Goal: Check status: Check status

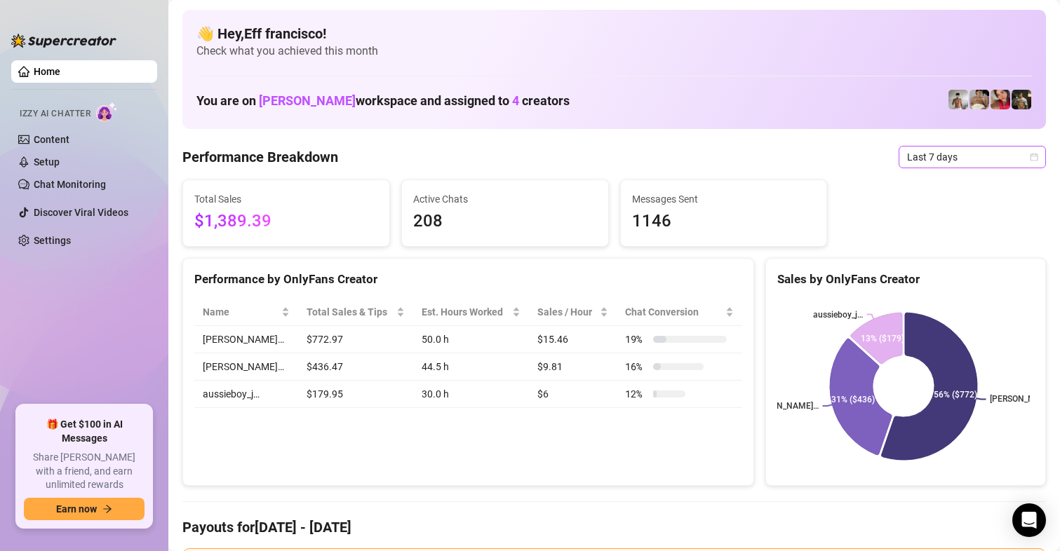
click at [930, 150] on span "Last 7 days" at bounding box center [972, 157] width 130 height 21
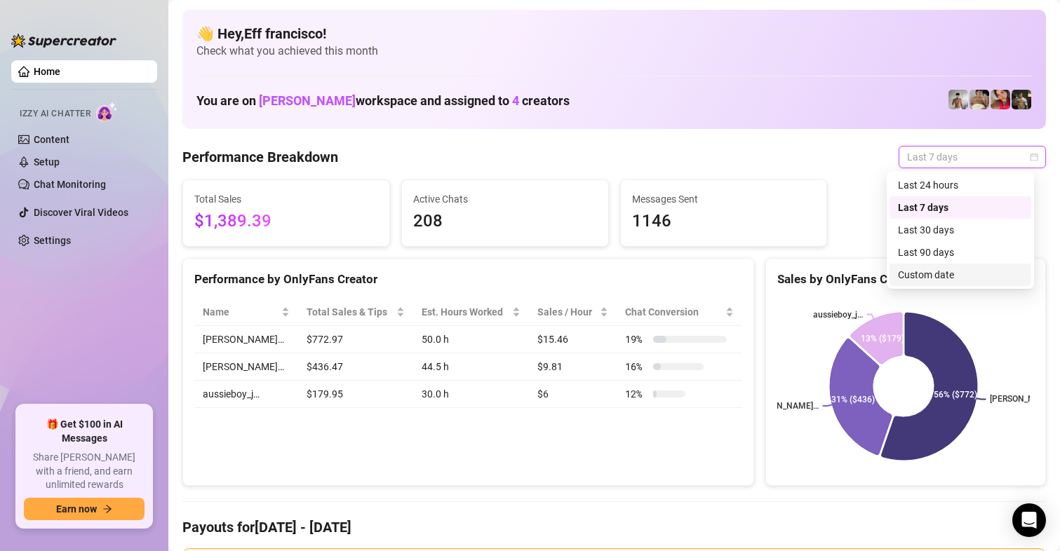
click at [925, 269] on div "Custom date" at bounding box center [960, 274] width 125 height 15
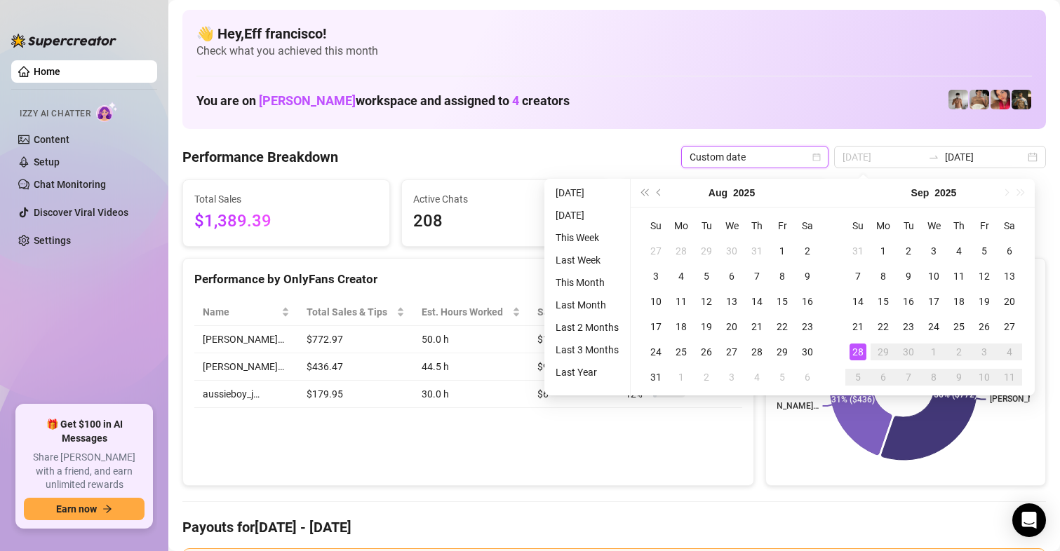
type input "[DATE]"
click at [855, 349] on div "28" at bounding box center [857, 352] width 17 height 17
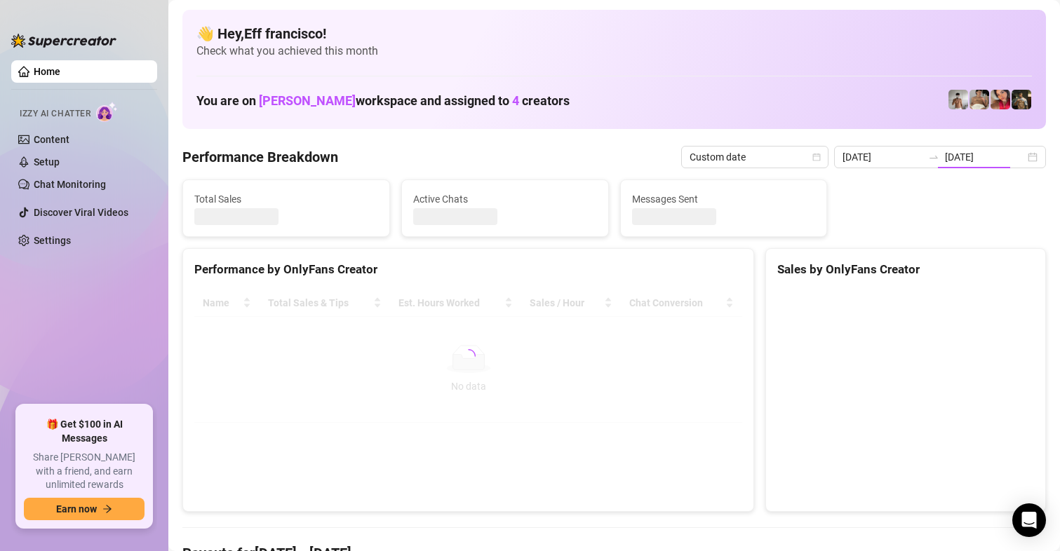
type input "[DATE]"
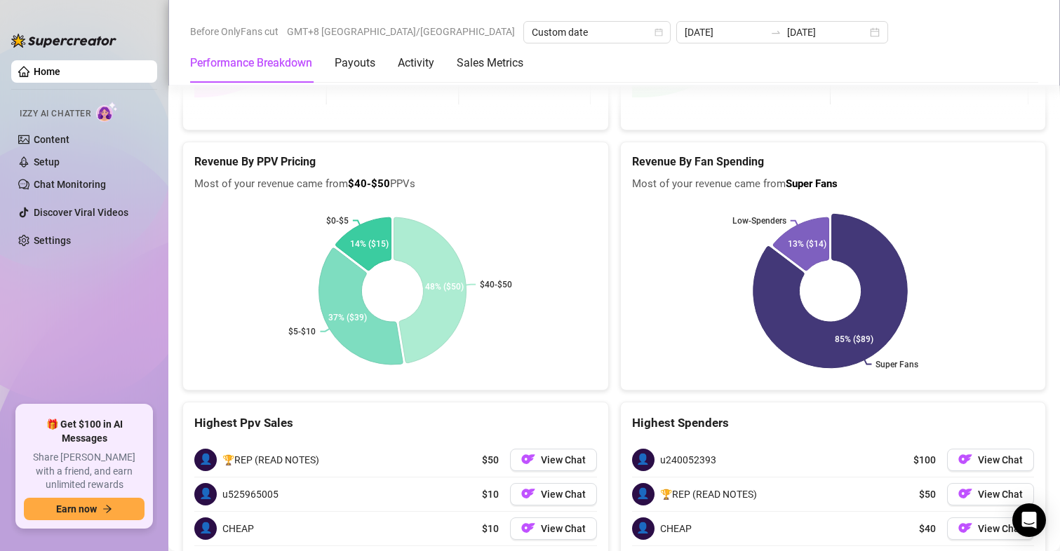
scroll to position [2327, 0]
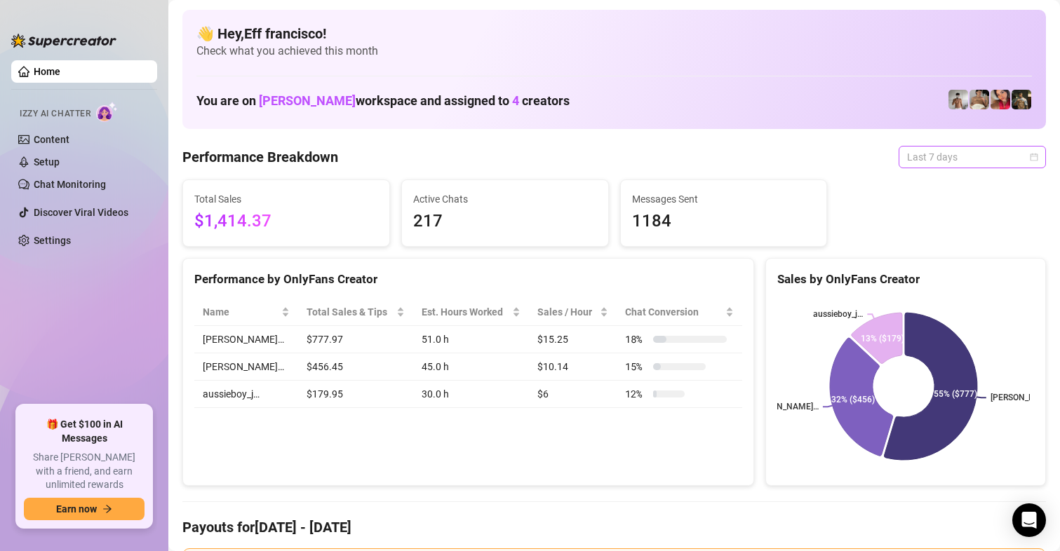
click at [907, 163] on span "Last 7 days" at bounding box center [972, 157] width 130 height 21
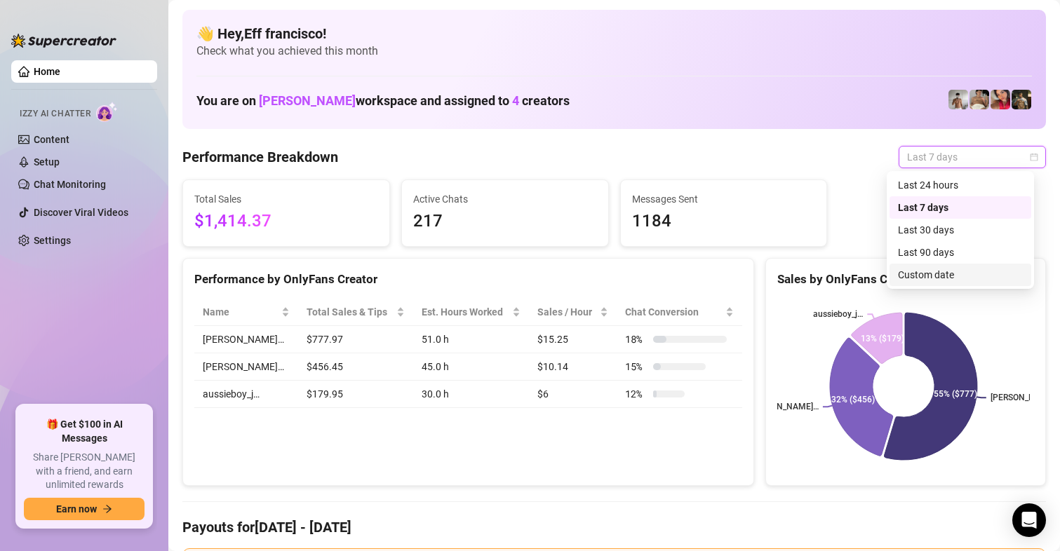
click at [932, 271] on div "Custom date" at bounding box center [960, 274] width 125 height 15
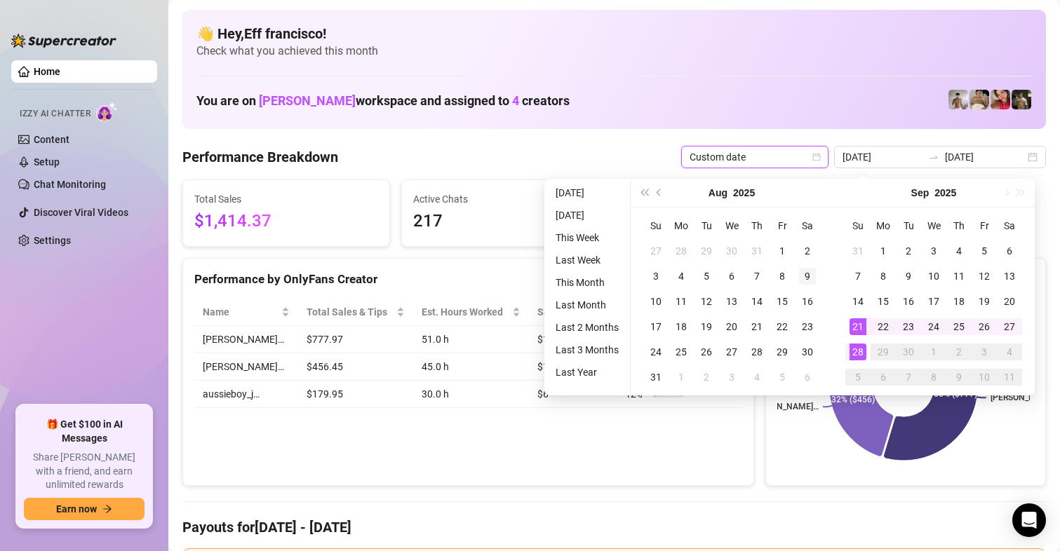
type input "[DATE]"
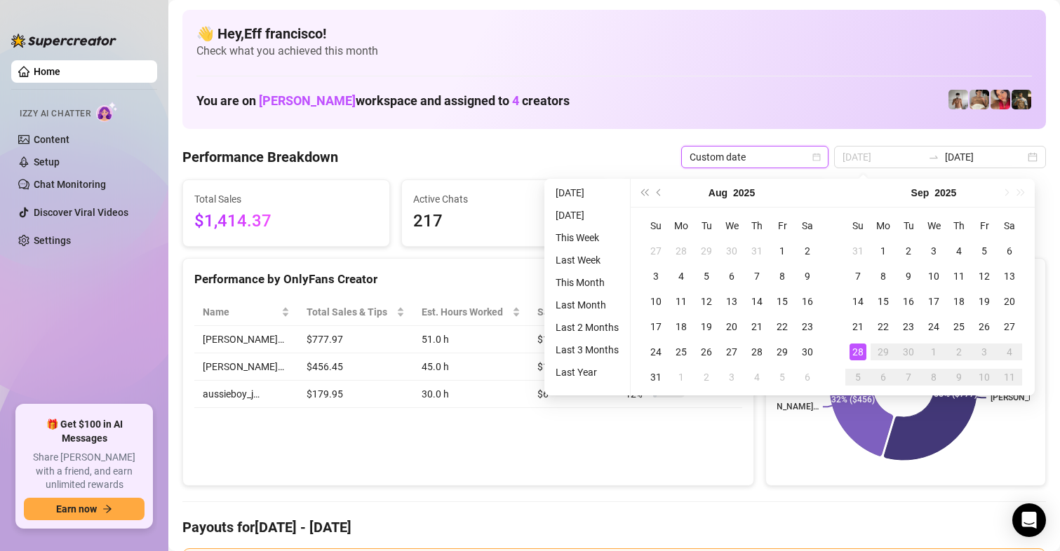
click at [862, 351] on div "28" at bounding box center [857, 352] width 17 height 17
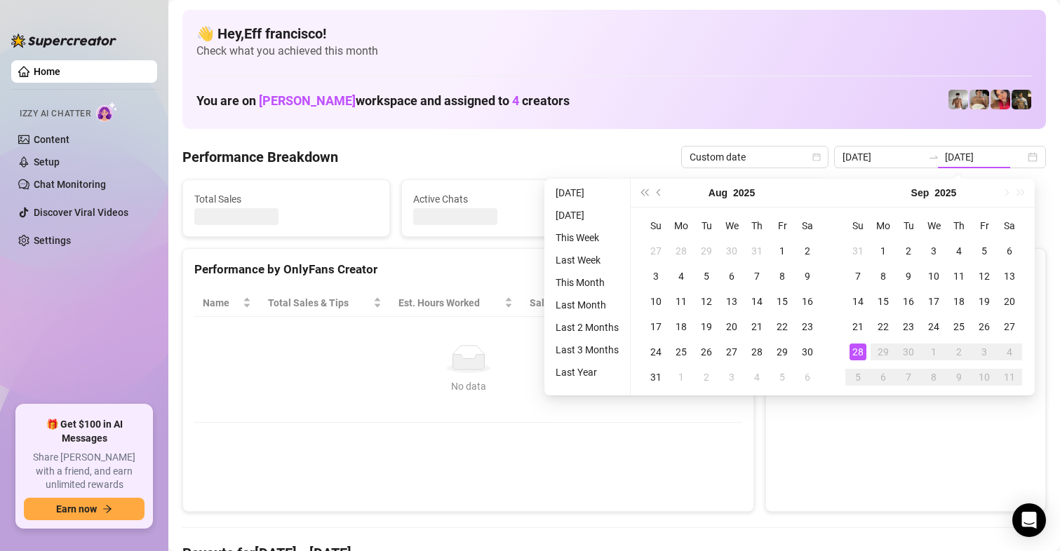
type input "[DATE]"
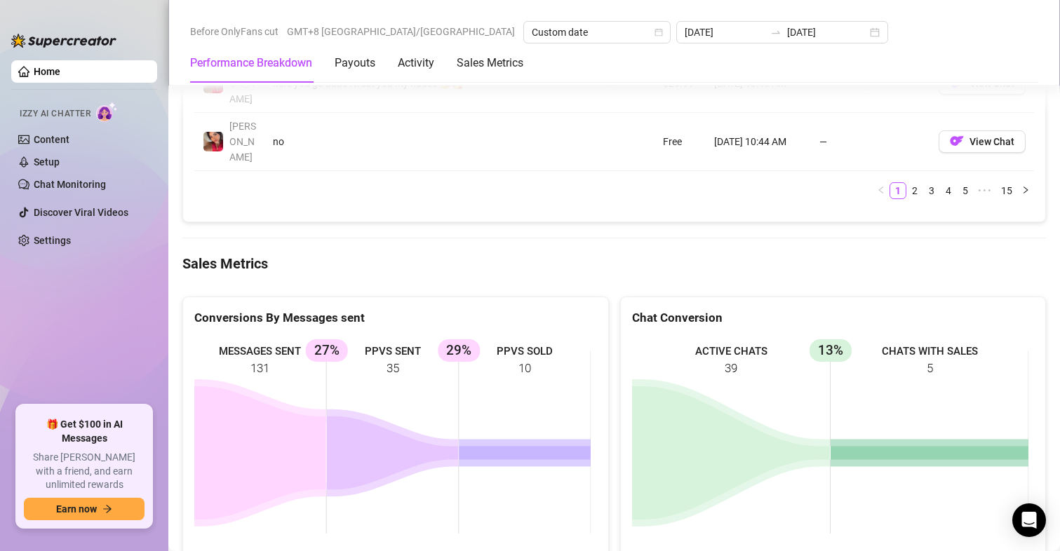
scroll to position [1893, 0]
